Goal: Transaction & Acquisition: Purchase product/service

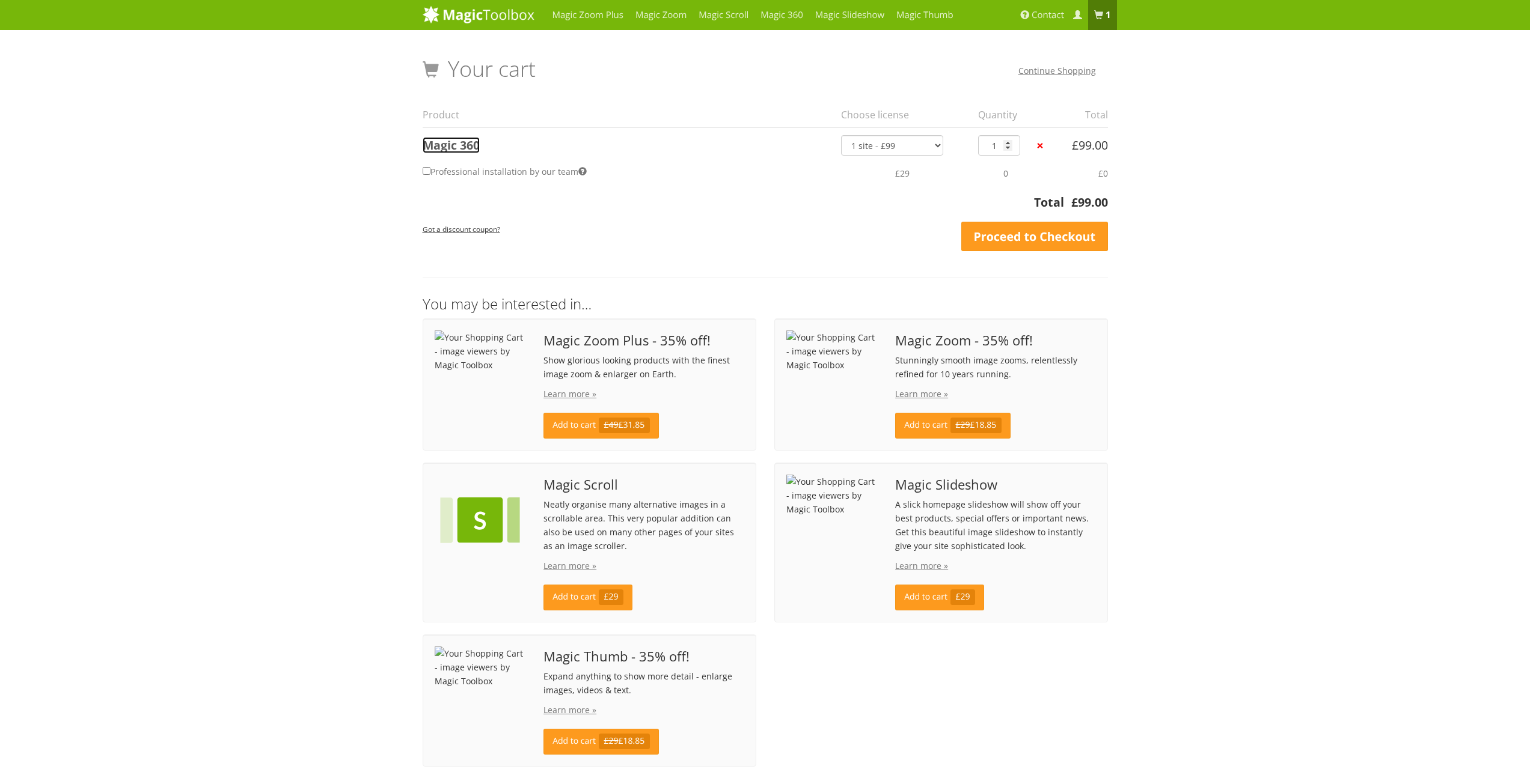
click at [452, 146] on link "Magic 360" at bounding box center [451, 145] width 57 height 16
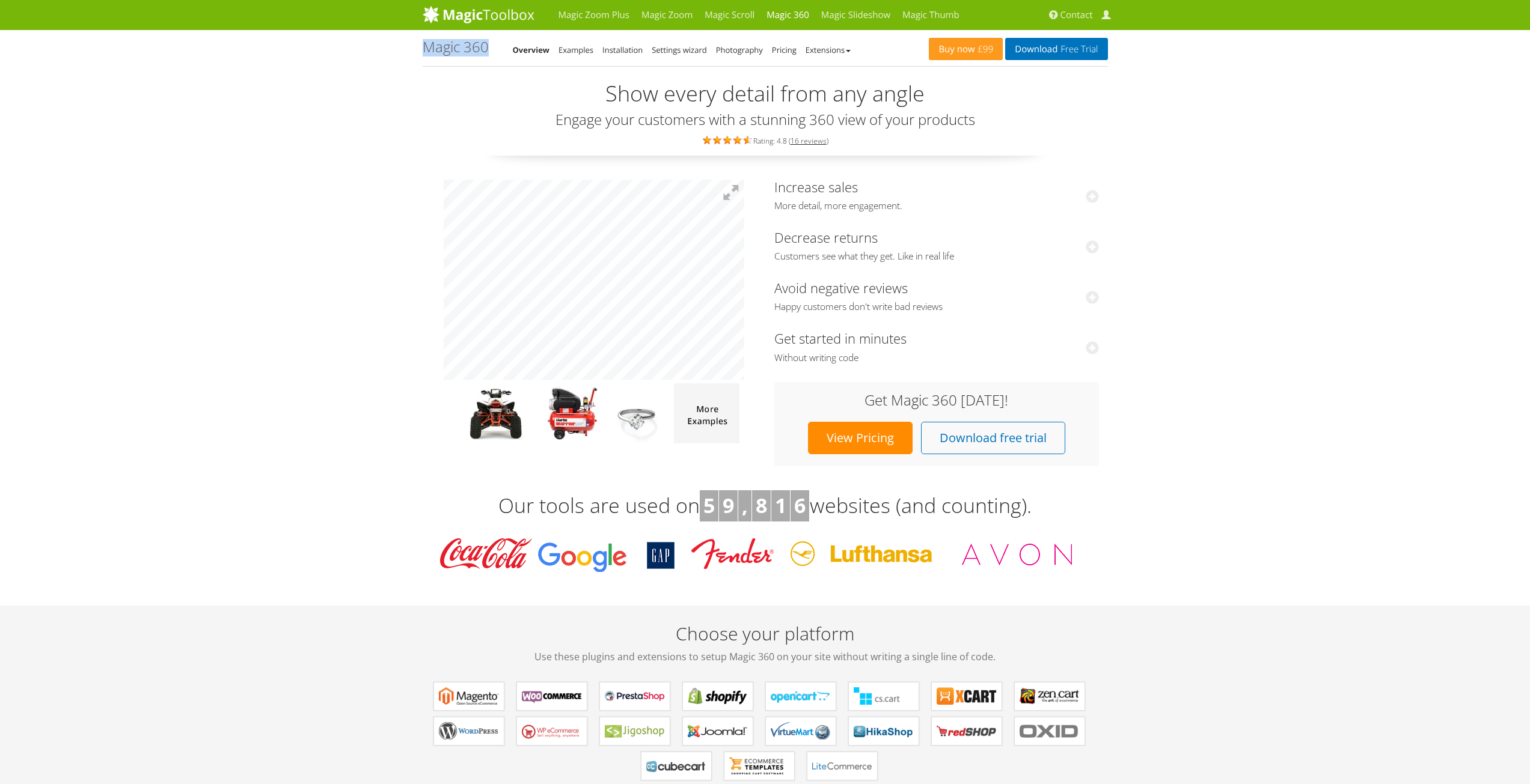
drag, startPoint x: 418, startPoint y: 53, endPoint x: 425, endPoint y: 44, distance: 11.4
copy h1 "Magic 360"
